Goal: Transaction & Acquisition: Purchase product/service

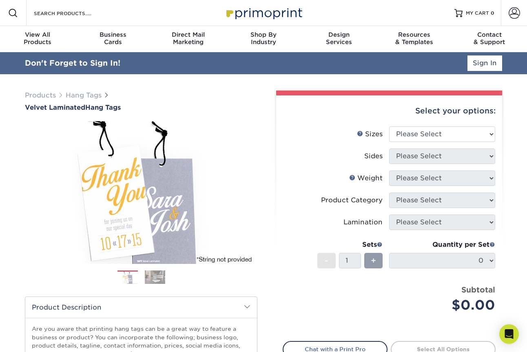
type input "[PERSON_NAME][EMAIL_ADDRESS][DOMAIN_NAME]"
click at [492, 65] on link "Sign In" at bounding box center [484, 62] width 35 height 15
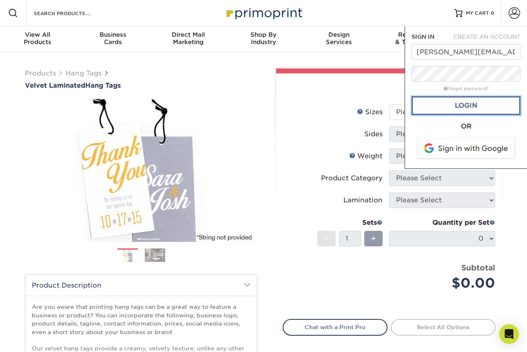
click at [480, 103] on link "Login" at bounding box center [466, 105] width 109 height 19
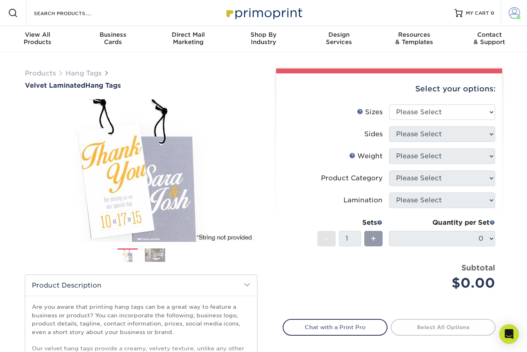
click at [514, 20] on link "Account" at bounding box center [514, 13] width 26 height 26
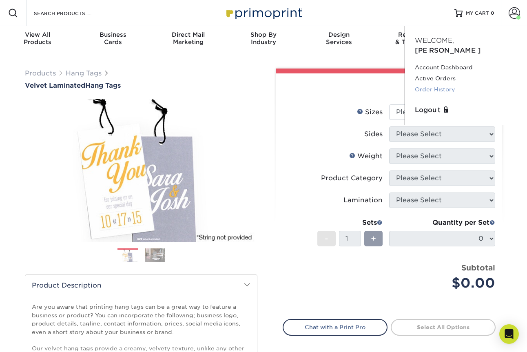
click at [445, 84] on link "Order History" at bounding box center [466, 89] width 102 height 11
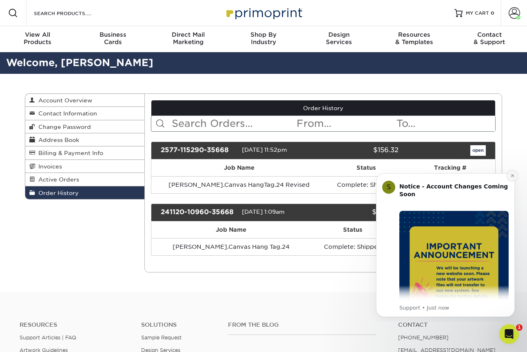
click at [511, 176] on icon "Dismiss notification" at bounding box center [512, 175] width 4 height 4
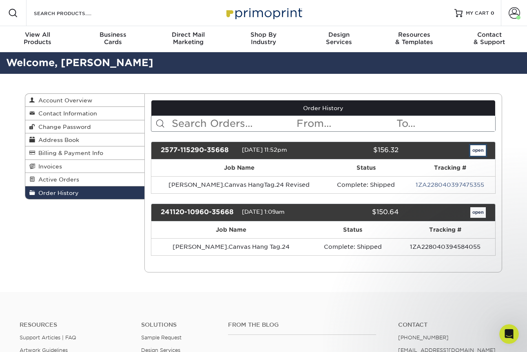
click at [477, 151] on link "open" at bounding box center [477, 150] width 15 height 11
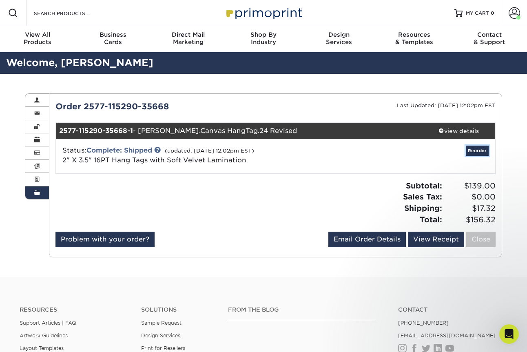
click at [477, 151] on link "Reorder" at bounding box center [477, 151] width 23 height 10
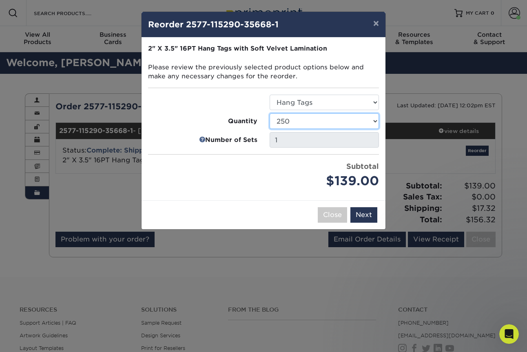
click at [375, 121] on select "100 250 500 1000 2500 5000 10000" at bounding box center [324, 120] width 109 height 15
select select "f593fda3-2d5c-4b9e-9c2c-6197b899ae74"
click at [270, 113] on select "100 250 500 1000 2500 5000 10000" at bounding box center [324, 120] width 109 height 15
click at [376, 23] on button "×" at bounding box center [376, 23] width 19 height 23
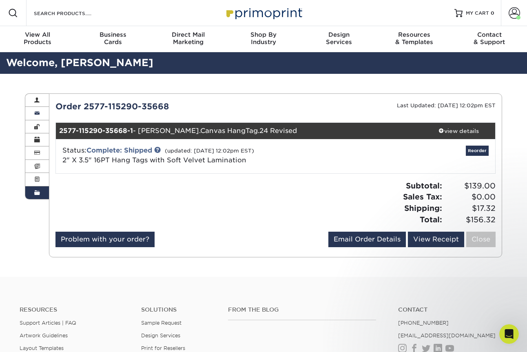
click at [38, 113] on span at bounding box center [37, 113] width 6 height 7
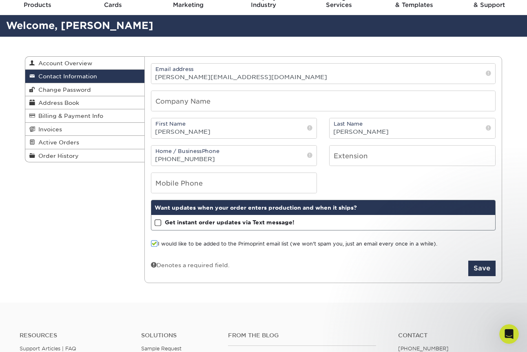
scroll to position [38, 0]
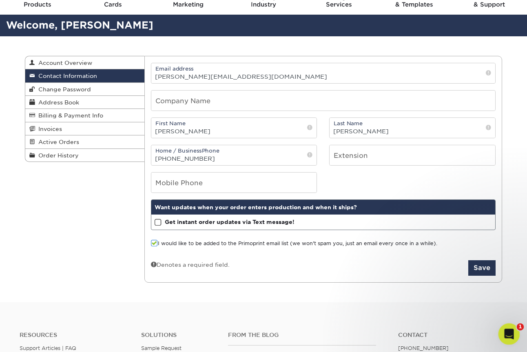
click at [506, 332] on icon "Open Intercom Messenger" at bounding box center [507, 332] width 13 height 13
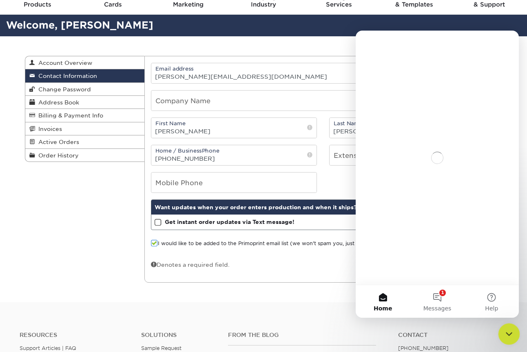
scroll to position [0, 0]
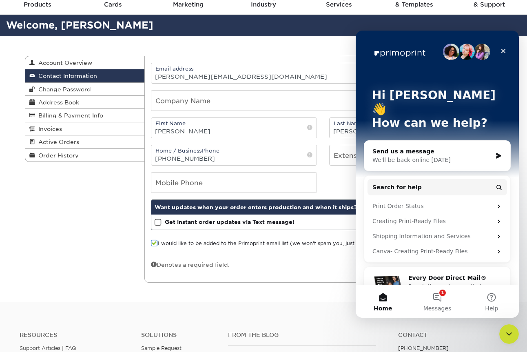
click at [479, 156] on div "We'll be back online [DATE]" at bounding box center [432, 160] width 120 height 9
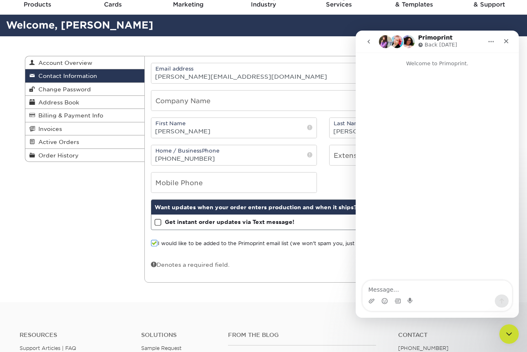
click at [433, 287] on textarea "Message…" at bounding box center [437, 288] width 149 height 14
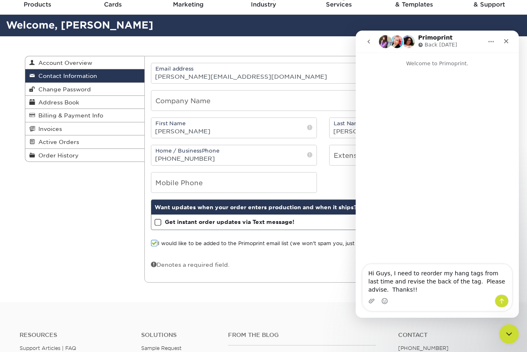
type textarea "Hi Guys, I need to reorder my hang tags from last time and revise the back of t…"
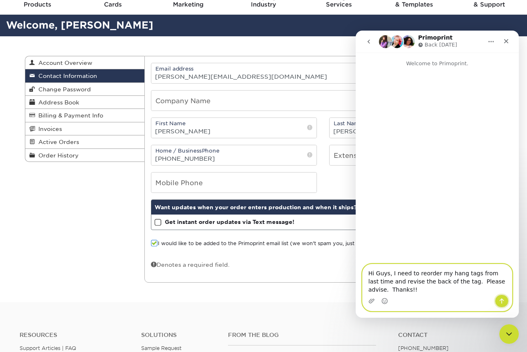
click at [502, 300] on icon "Send a message…" at bounding box center [502, 301] width 4 height 5
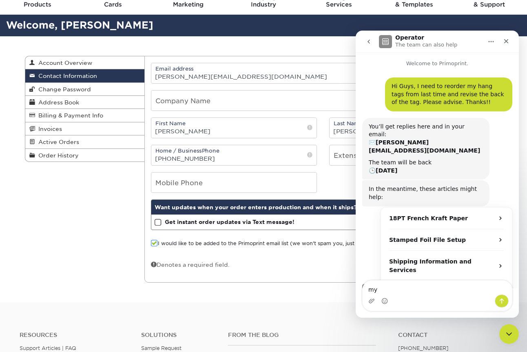
type textarea "m"
click at [496, 44] on button "Home" at bounding box center [490, 41] width 15 height 15
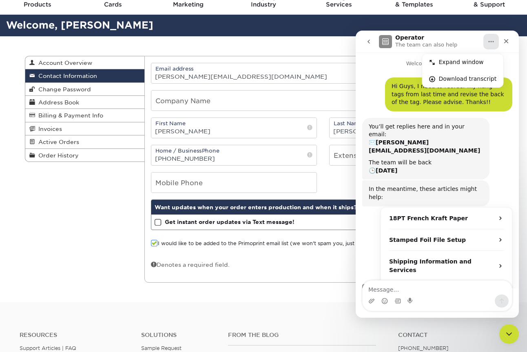
click at [372, 39] on button "go back" at bounding box center [368, 41] width 15 height 15
